Goal: Navigation & Orientation: Find specific page/section

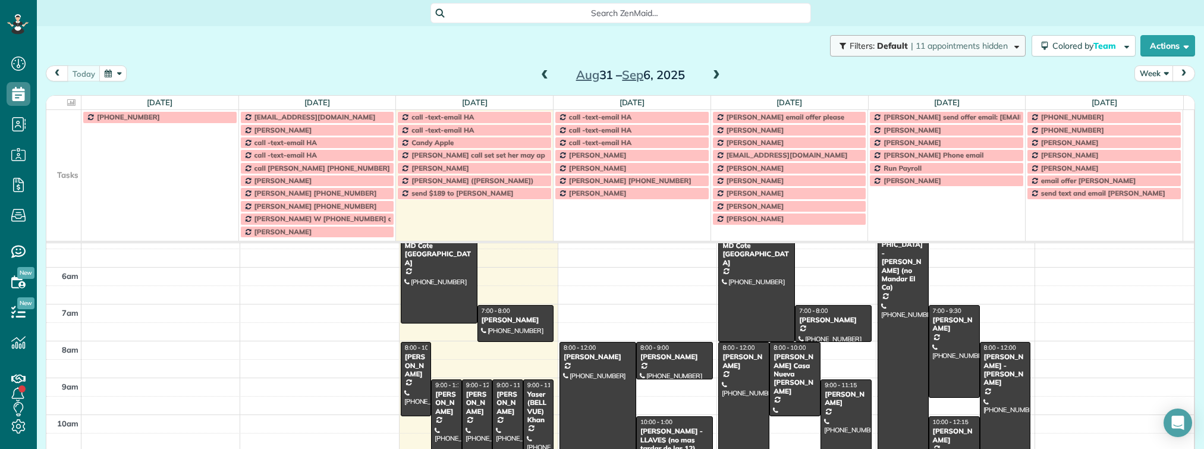
scroll to position [676, 36]
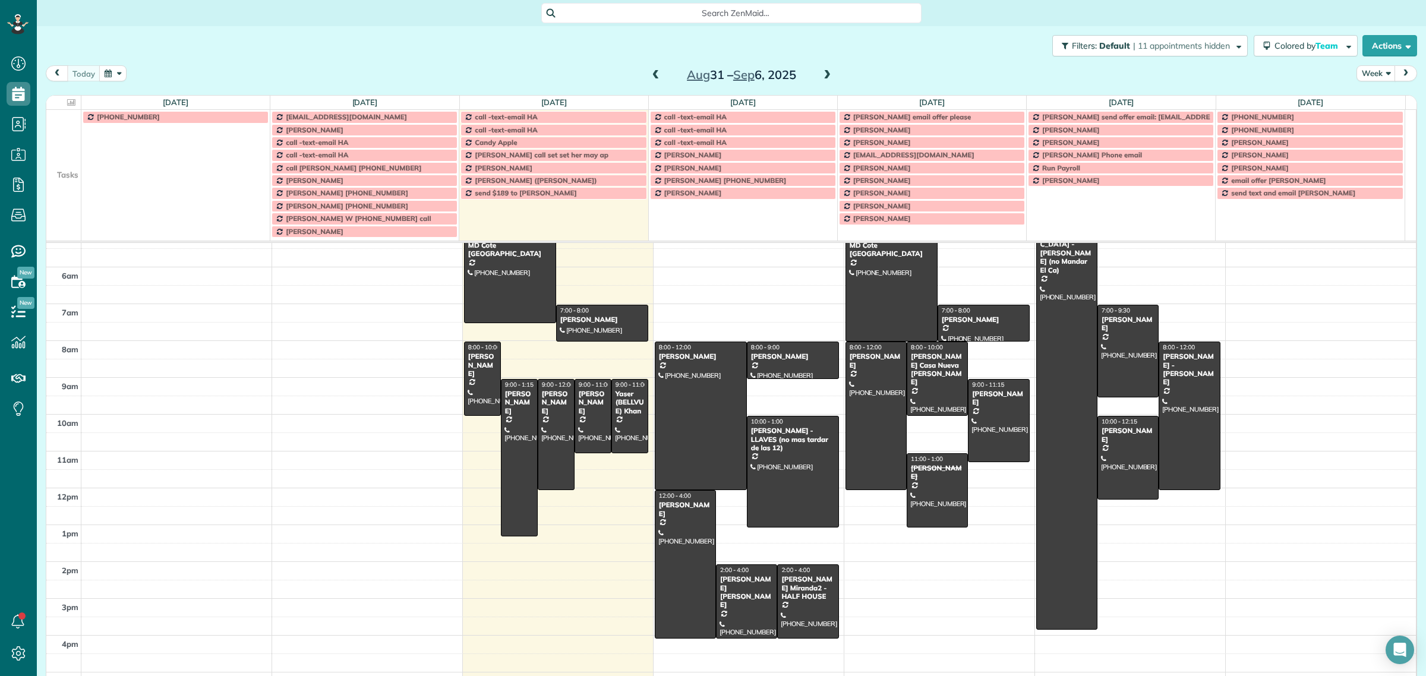
click at [1148, 74] on div "[DATE] Week [DATE] – [DATE]" at bounding box center [732, 76] width 1372 height 22
click at [1229, 71] on div "[DATE] Week [DATE] – [DATE]" at bounding box center [732, 76] width 1372 height 22
drag, startPoint x: 1292, startPoint y: 92, endPoint x: 1386, endPoint y: 163, distance: 118.4
click at [1287, 103] on div "[DATE] Week [DATE] – [DATE] [DATE] No Appointments [DATE] No Appointments [DATE…" at bounding box center [732, 358] width 1372 height 587
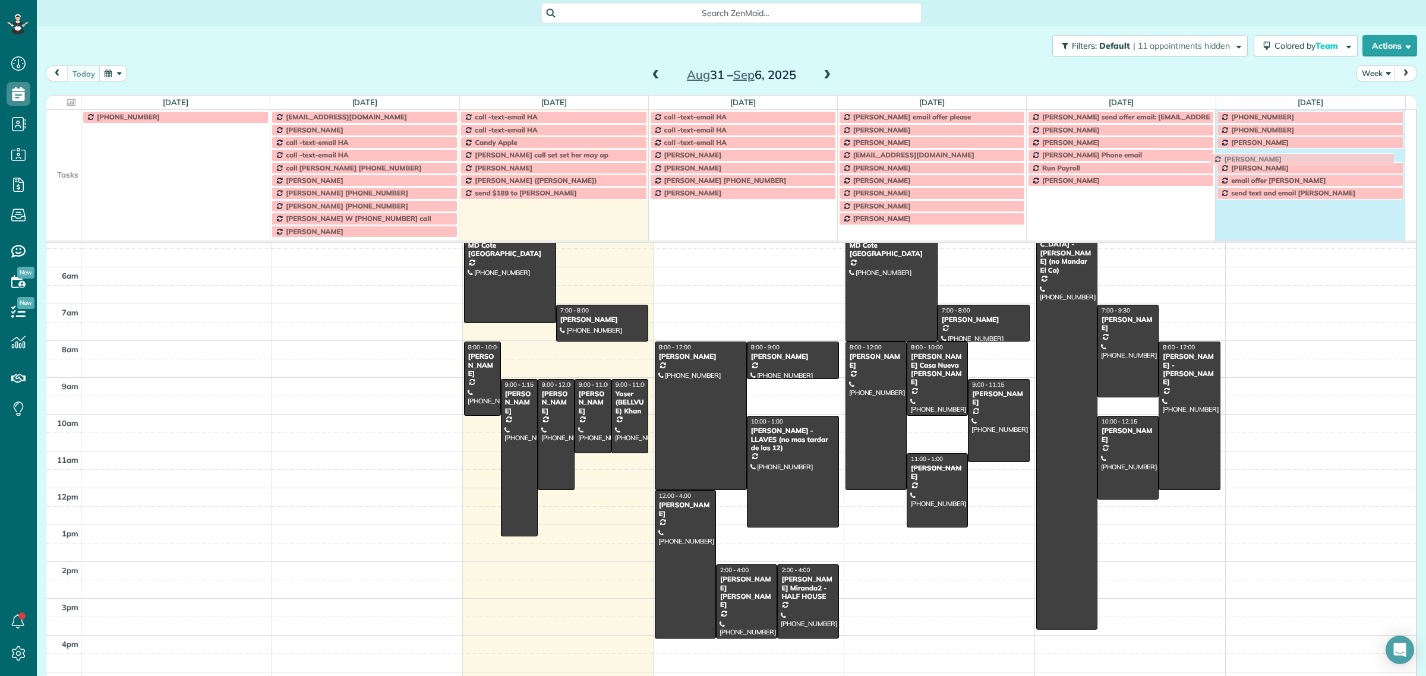
click at [1387, 168] on div "[DATE] No Appointments [DATE] No Appointments [DATE] $0.00 0 Man Hours 7 Appoin…" at bounding box center [731, 392] width 1371 height 593
click at [1391, 170] on div "[DATE] No Appointments [DATE] No Appointments [DATE] $0.00 0 Man Hours 7 Appoin…" at bounding box center [731, 392] width 1371 height 593
click at [1401, 173] on div at bounding box center [1403, 168] width 4 height 12
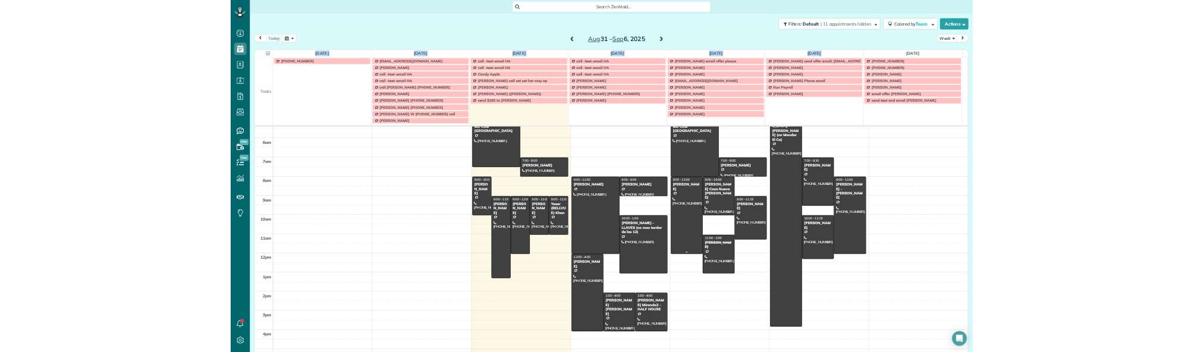
scroll to position [74, 0]
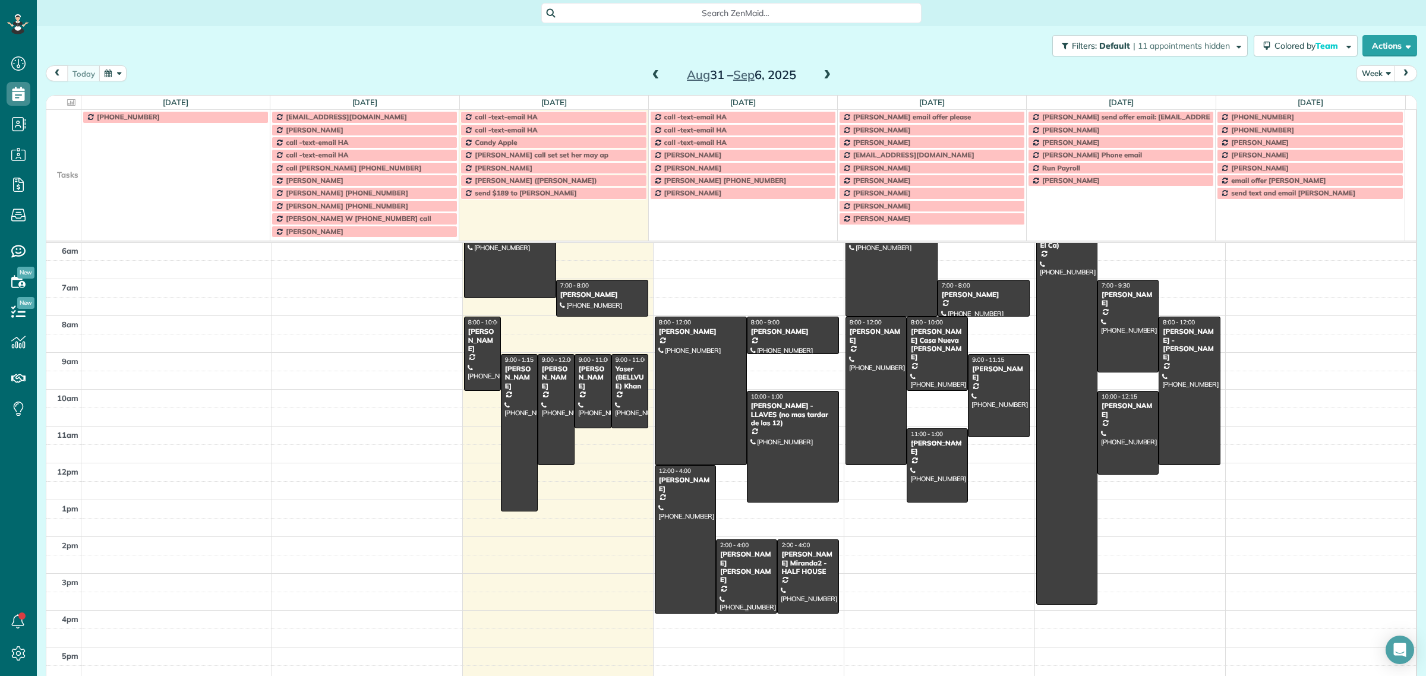
click at [720, 578] on div "[PERSON_NAME] [PERSON_NAME]" at bounding box center [747, 567] width 54 height 34
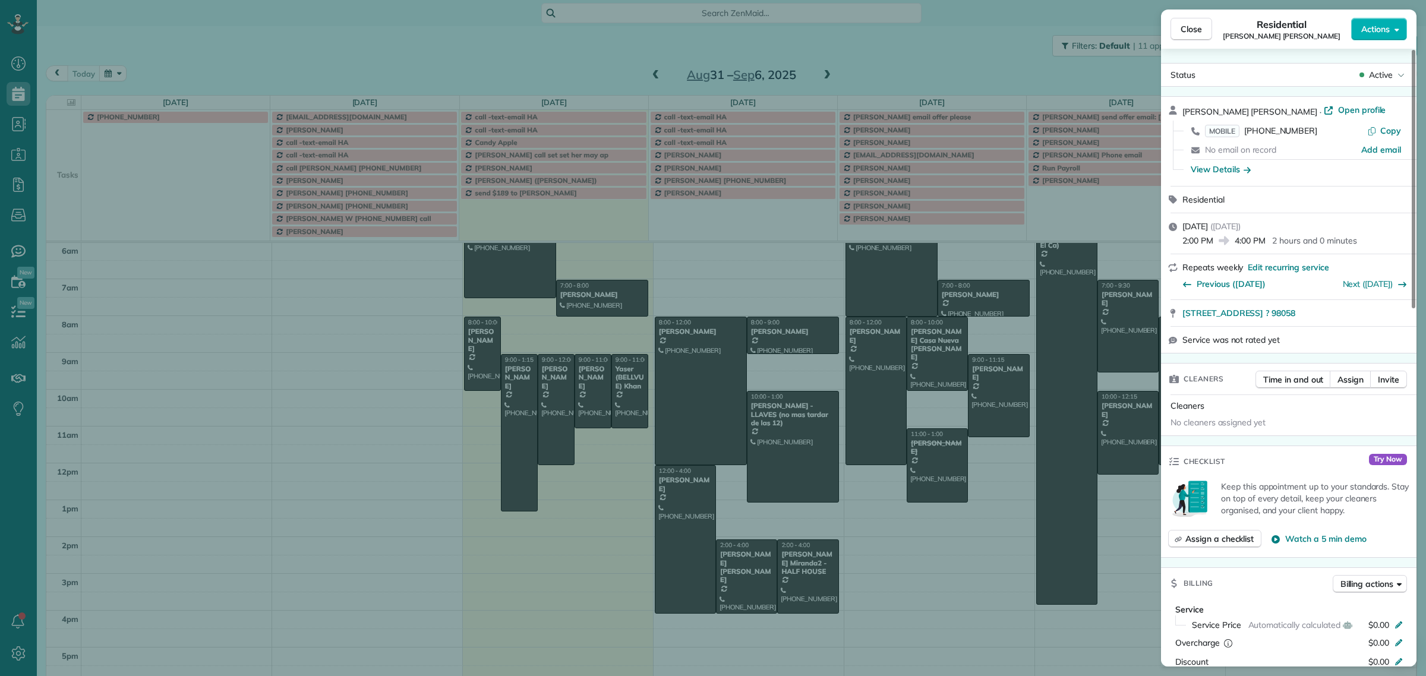
drag, startPoint x: 1258, startPoint y: 109, endPoint x: 1183, endPoint y: 114, distance: 75.1
click at [1183, 114] on span "[PERSON_NAME] [PERSON_NAME]" at bounding box center [1250, 111] width 135 height 11
drag, startPoint x: 1318, startPoint y: 125, endPoint x: 1245, endPoint y: 131, distance: 72.7
click at [1245, 131] on div "MOBILE [PHONE_NUMBER]" at bounding box center [1286, 131] width 162 height 12
drag, startPoint x: 1355, startPoint y: 307, endPoint x: 1180, endPoint y: 311, distance: 174.8
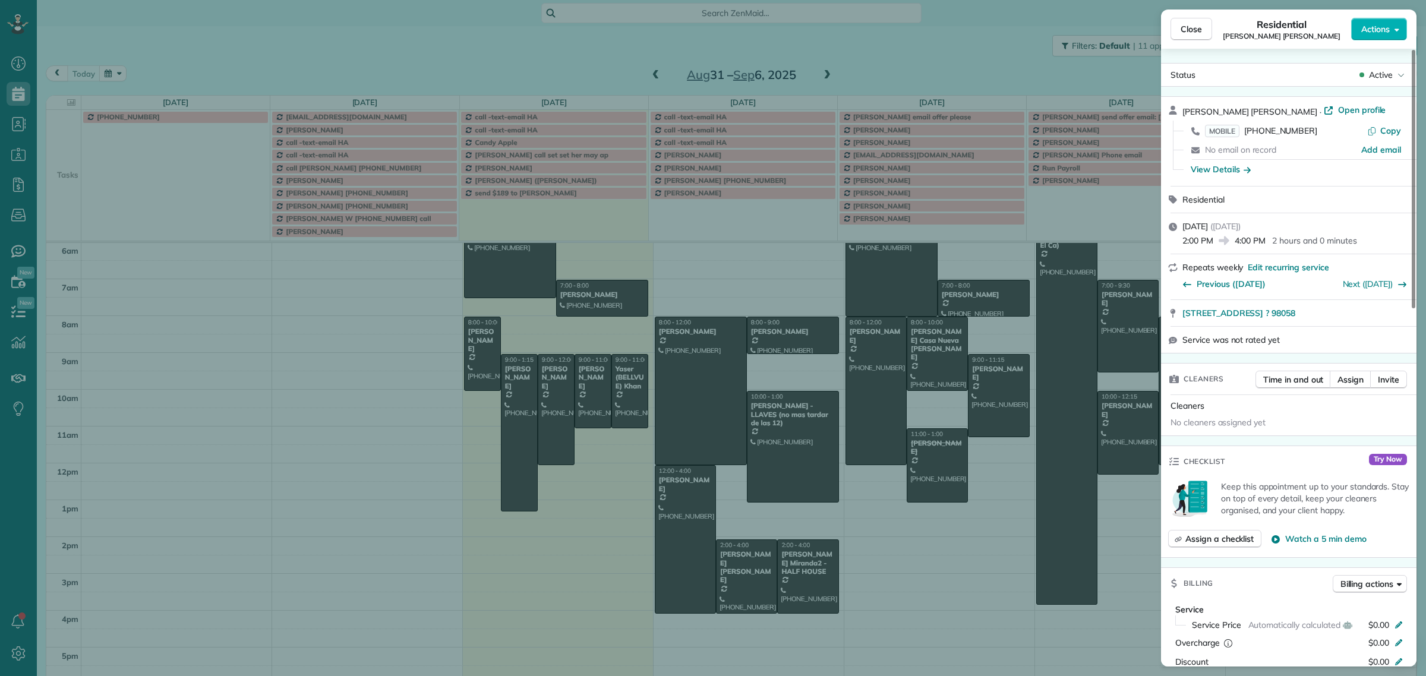
click at [1180, 311] on div "[STREET_ADDRESS] ? 98058" at bounding box center [1289, 313] width 256 height 26
click at [1193, 37] on button "Close" at bounding box center [1192, 29] width 42 height 23
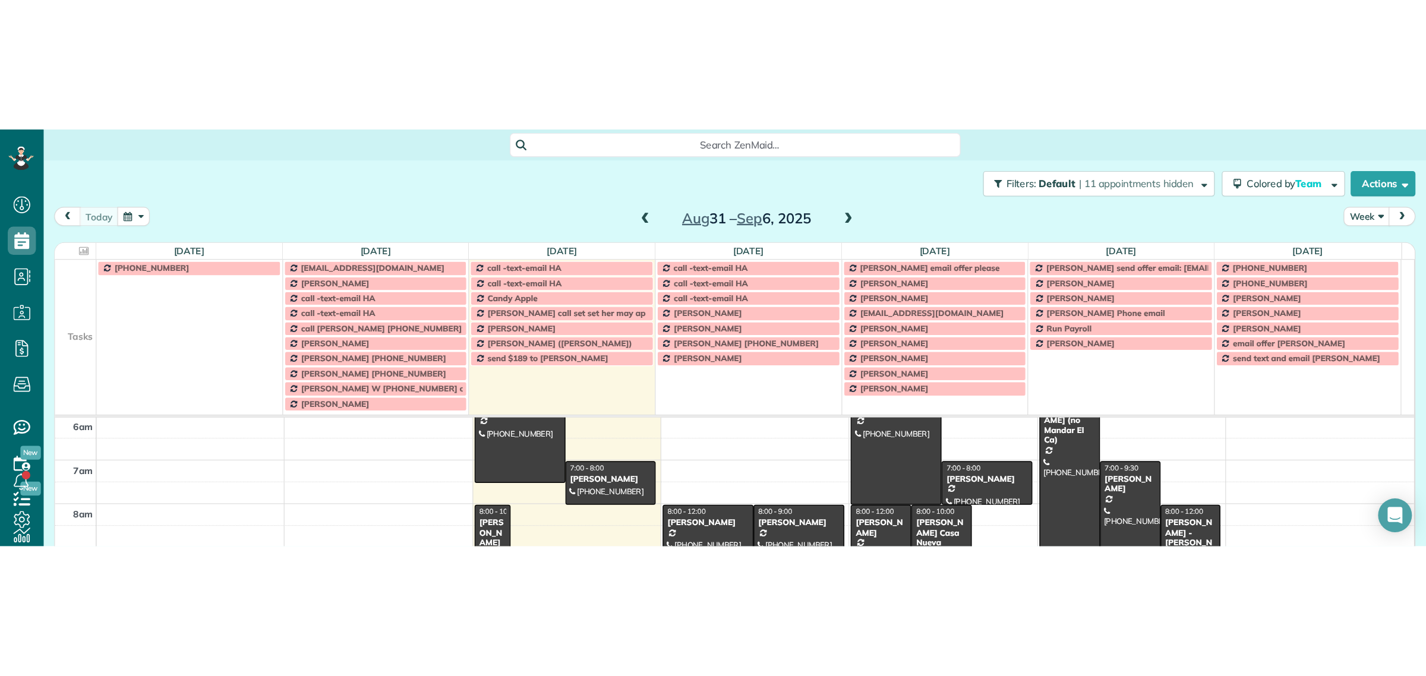
scroll to position [676, 36]
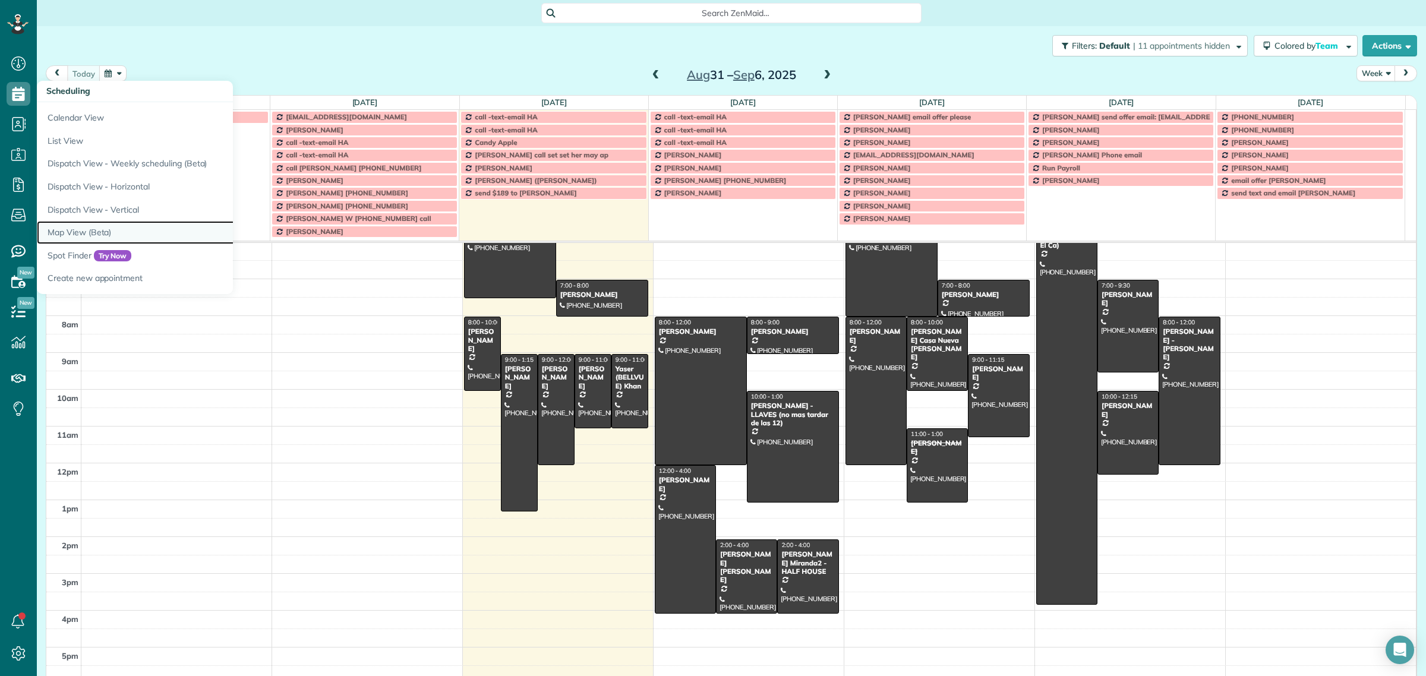
click at [99, 234] on link "Map View (Beta)" at bounding box center [185, 232] width 297 height 23
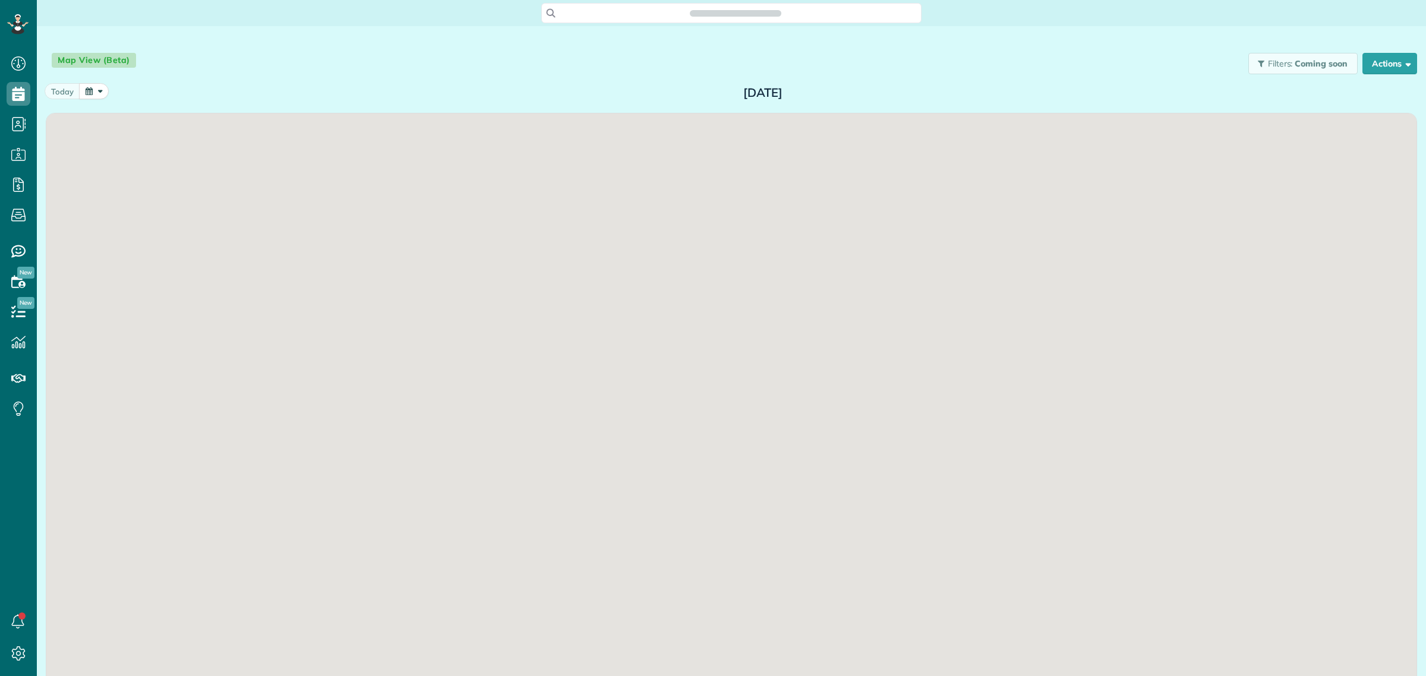
scroll to position [5, 5]
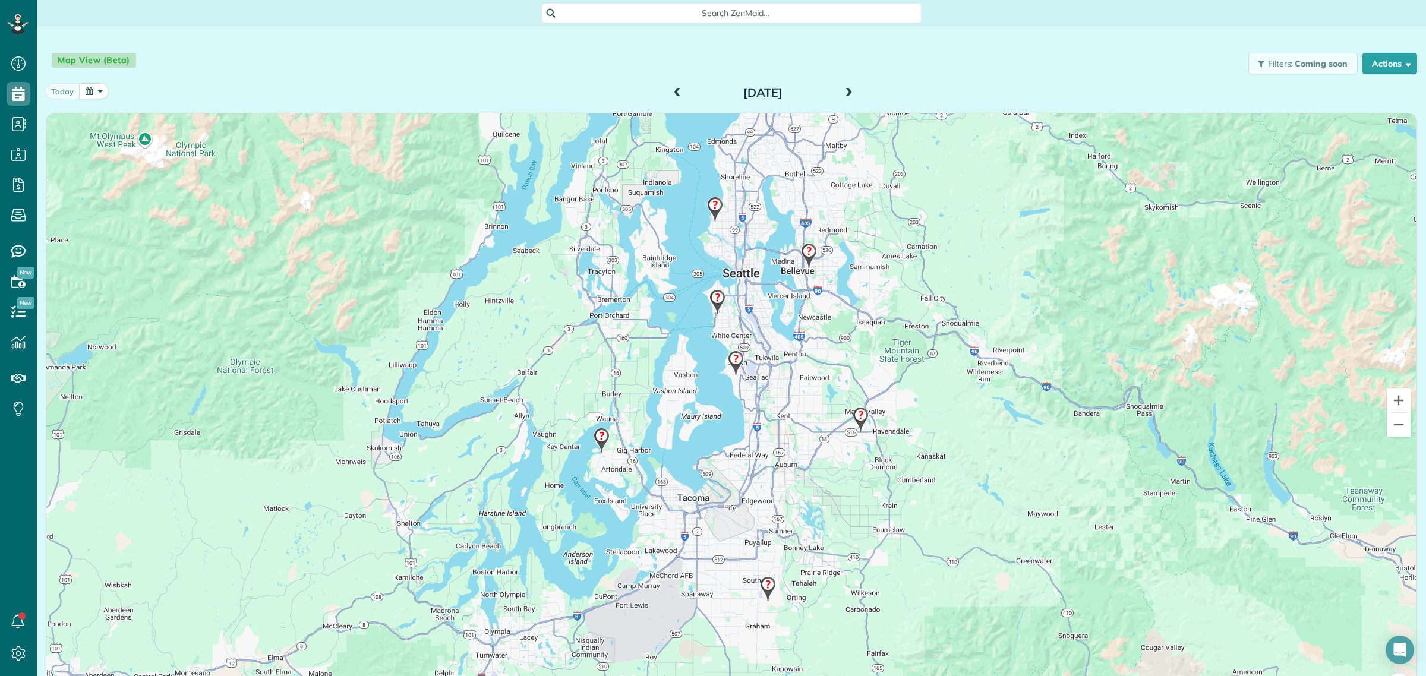
click at [843, 90] on span at bounding box center [848, 93] width 13 height 11
